Goal: Transaction & Acquisition: Purchase product/service

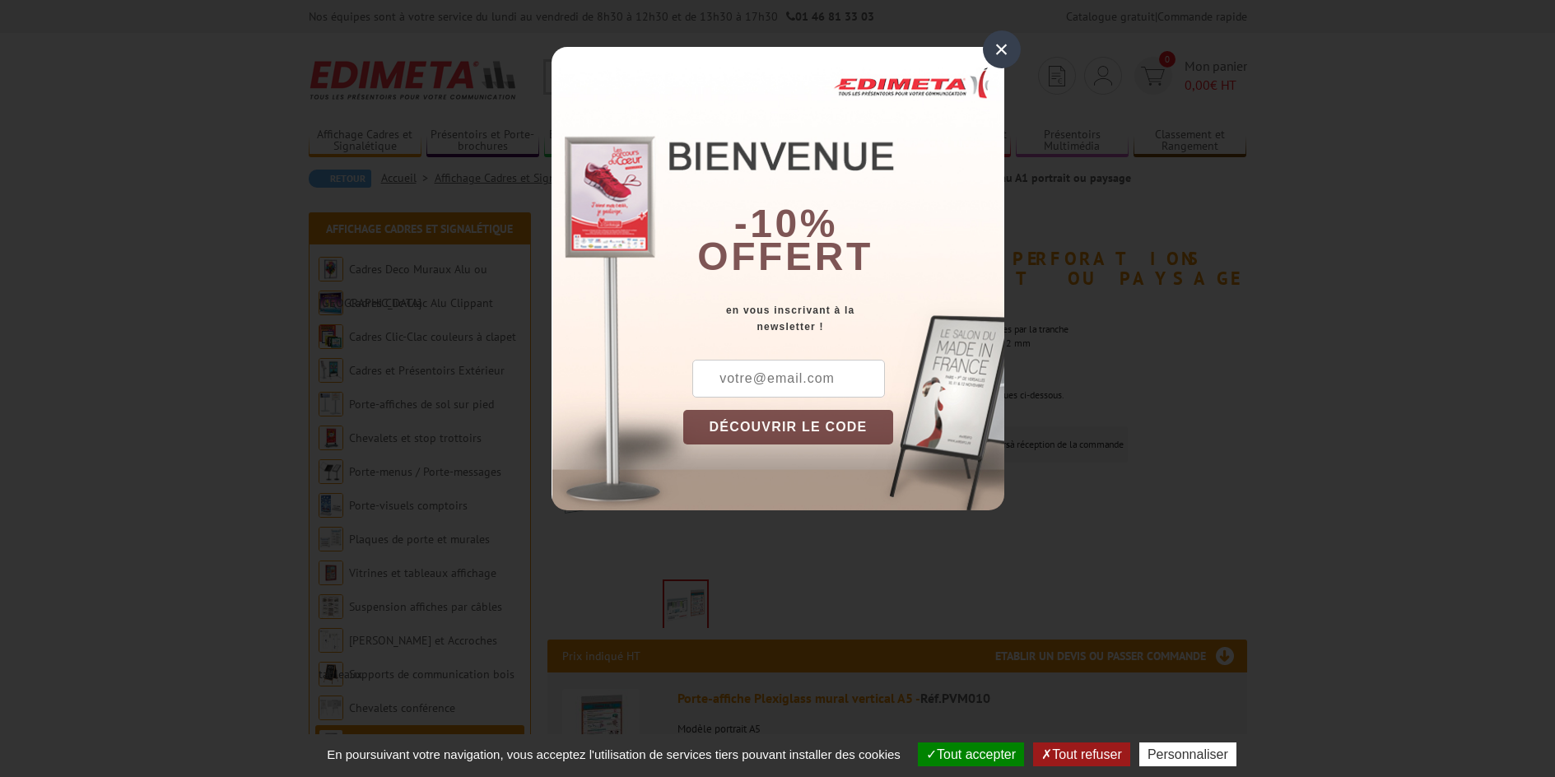
click at [1010, 44] on div "×" at bounding box center [1002, 49] width 38 height 38
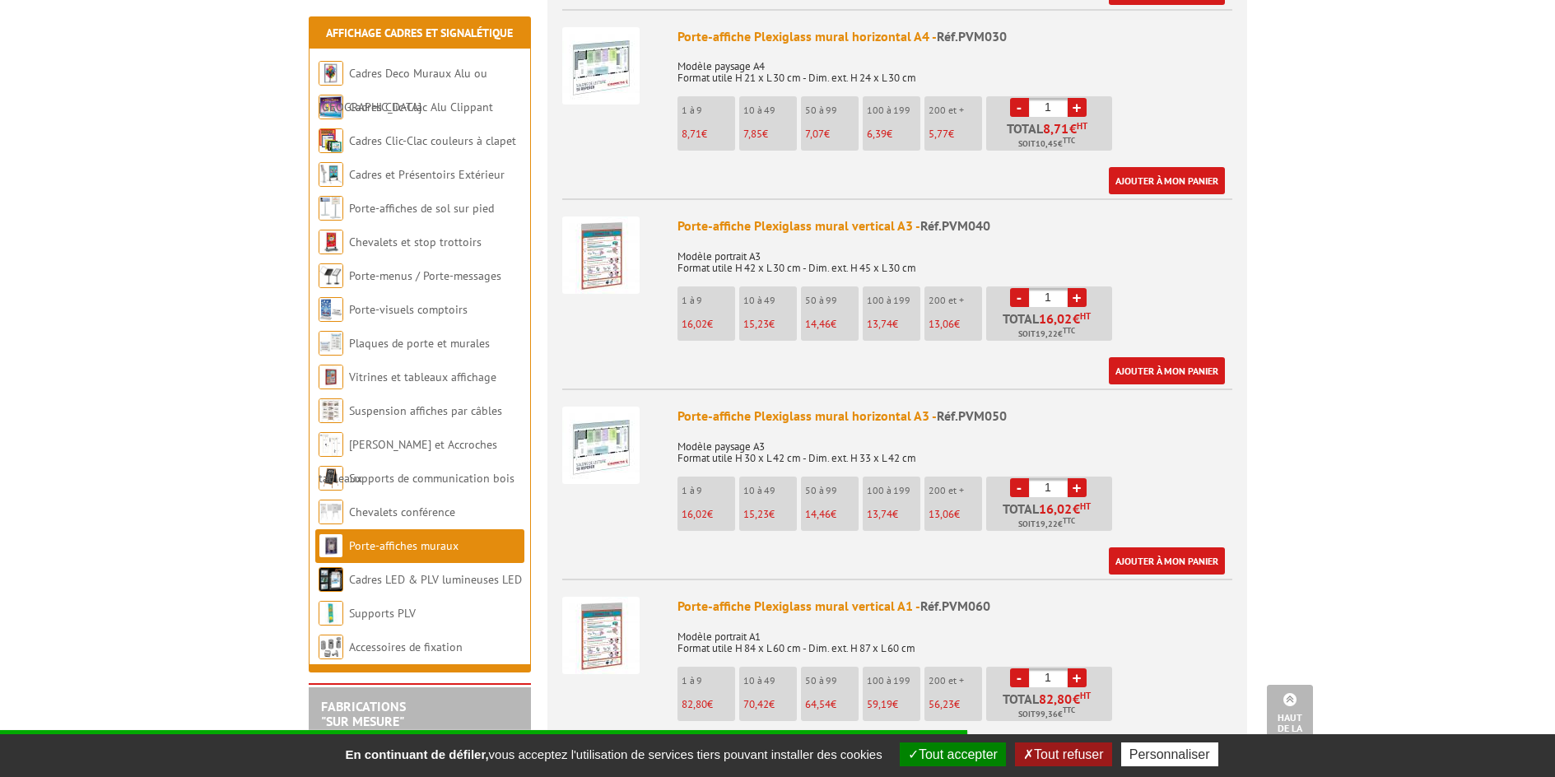
scroll to position [1235, 0]
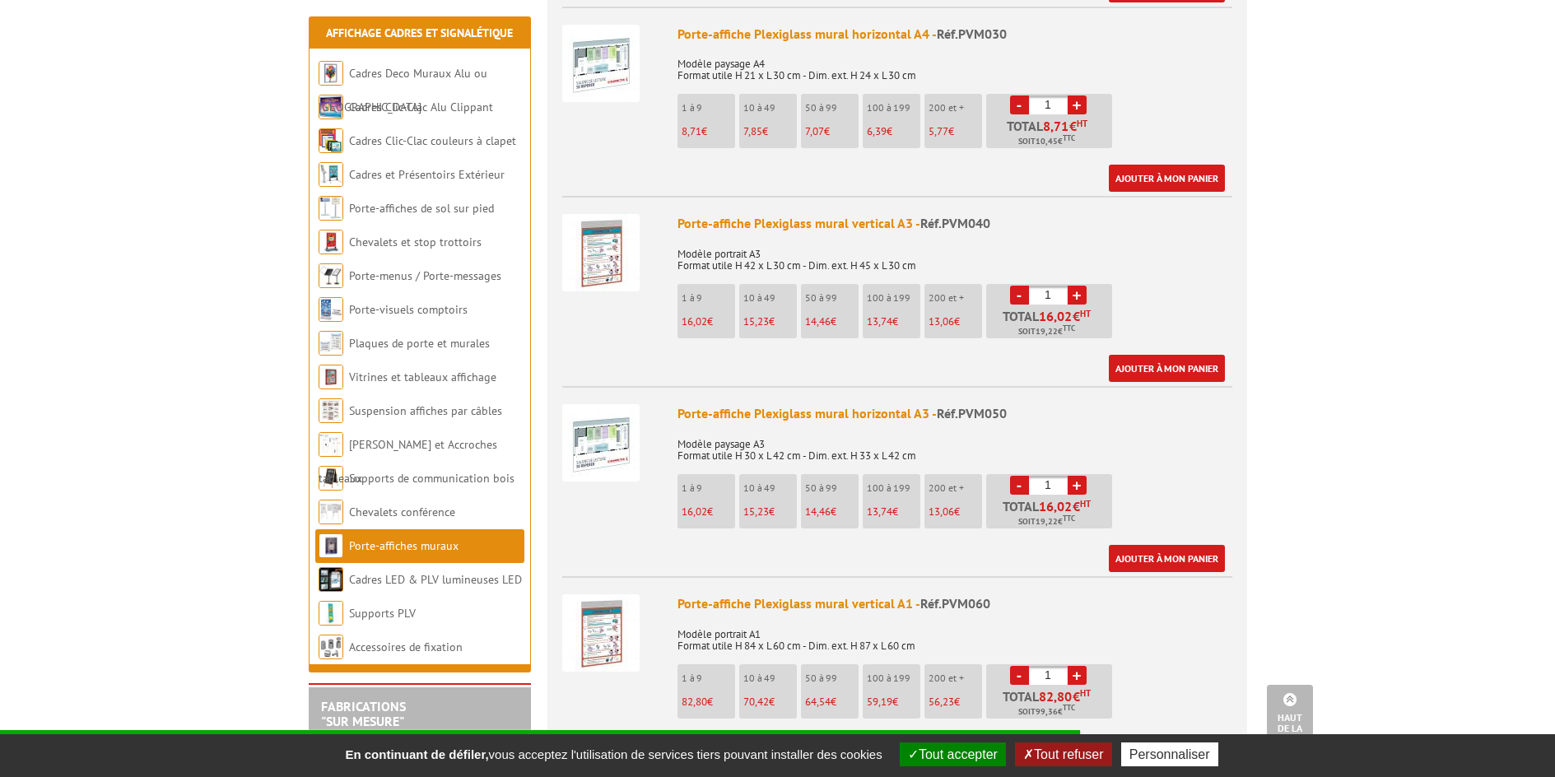
click at [768, 312] on li "10 à 49 15,23 €" at bounding box center [768, 311] width 58 height 54
click at [761, 300] on p "10 à 49" at bounding box center [770, 298] width 54 height 12
click at [1082, 296] on link "+" at bounding box center [1077, 295] width 19 height 19
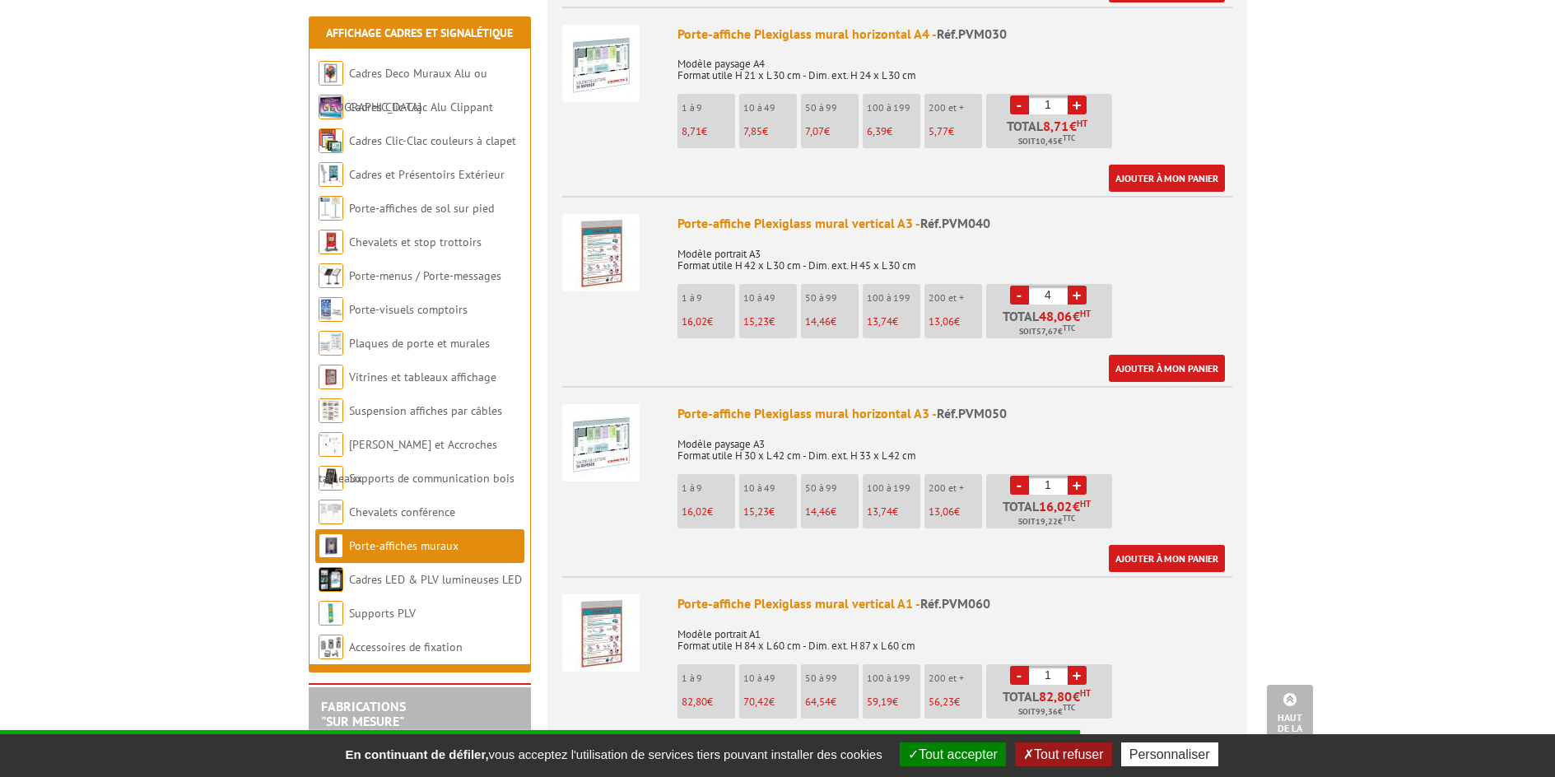
click at [1082, 296] on link "+" at bounding box center [1077, 295] width 19 height 19
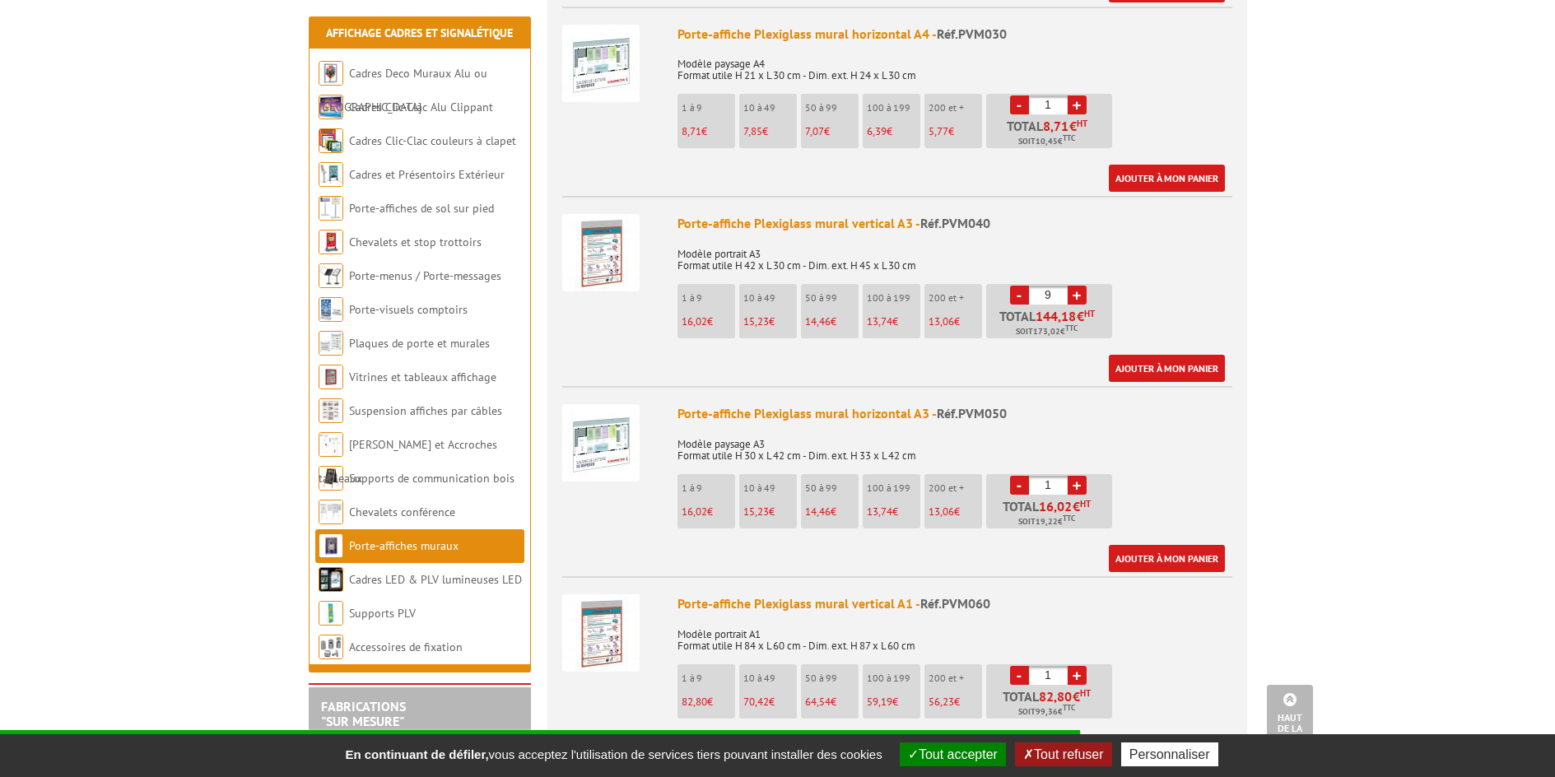
click at [1082, 296] on link "+" at bounding box center [1077, 295] width 19 height 19
type input "10"
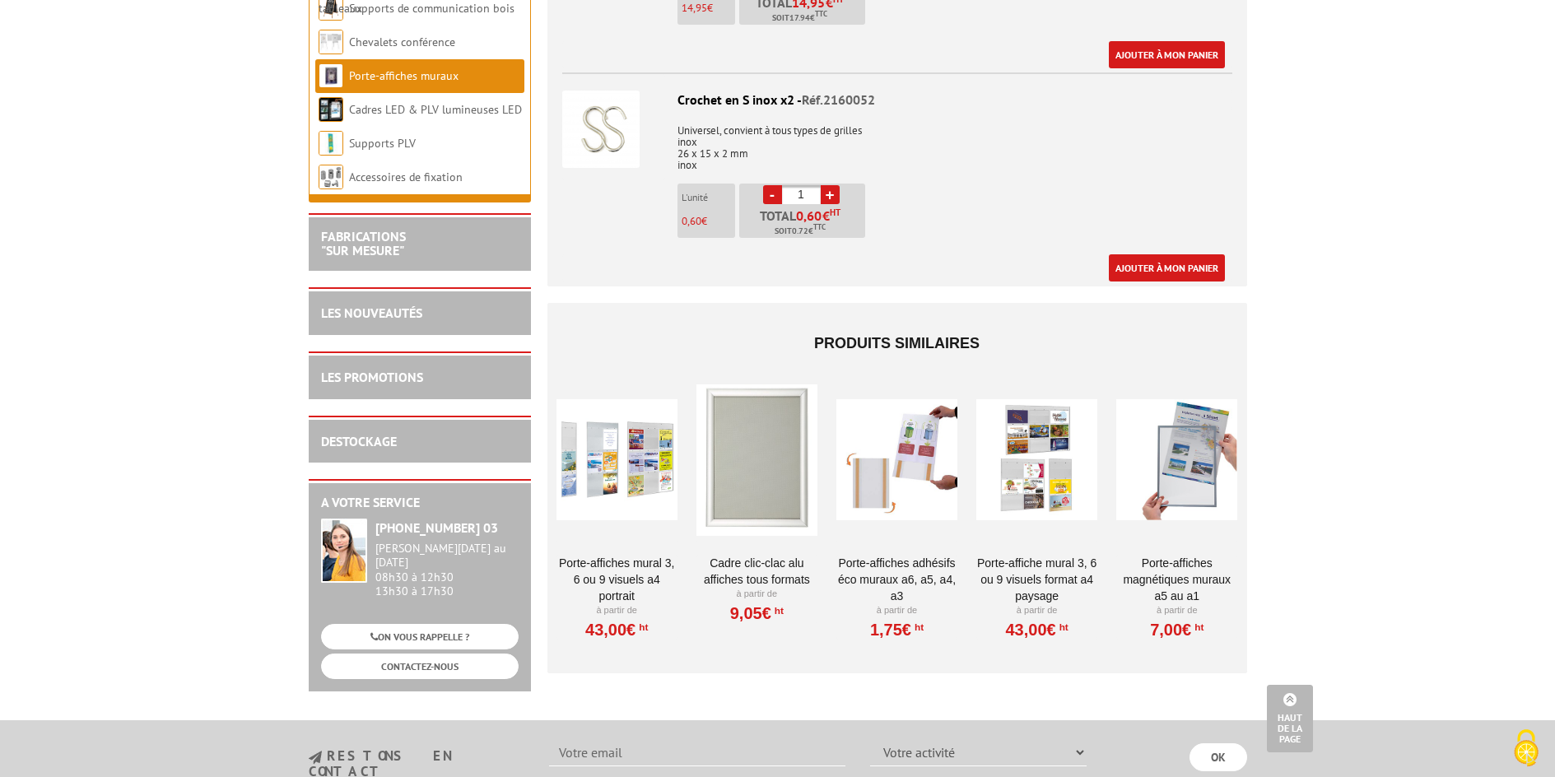
scroll to position [2963, 0]
